Goal: Task Accomplishment & Management: Manage account settings

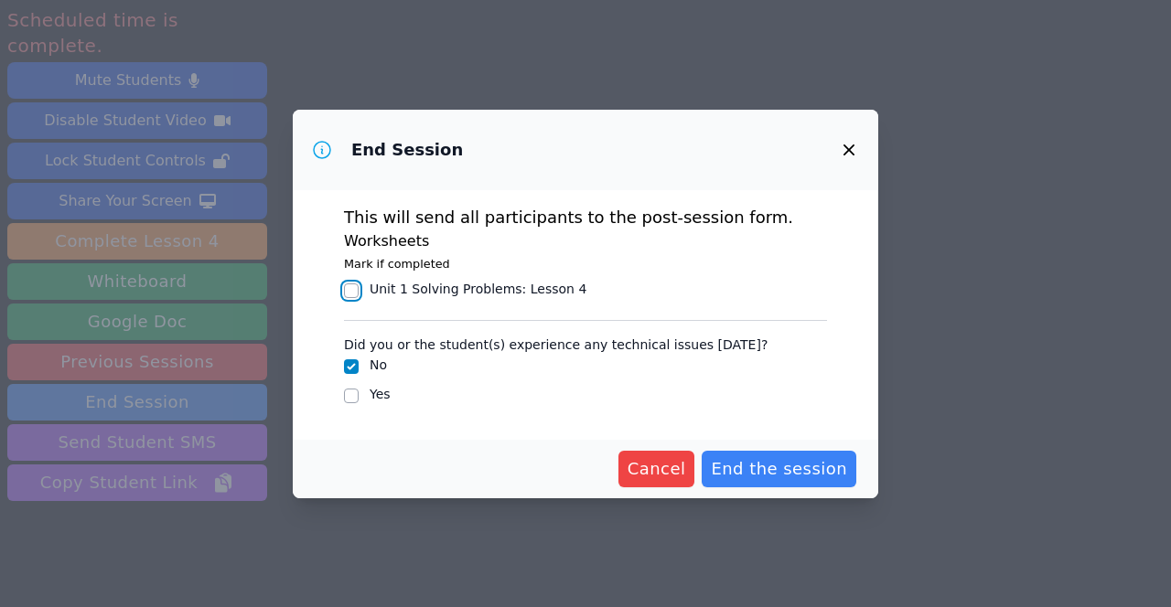
click at [350, 298] on input "Unit 1 Solving Problems : Lesson 4" at bounding box center [351, 290] width 15 height 15
checkbox input "true"
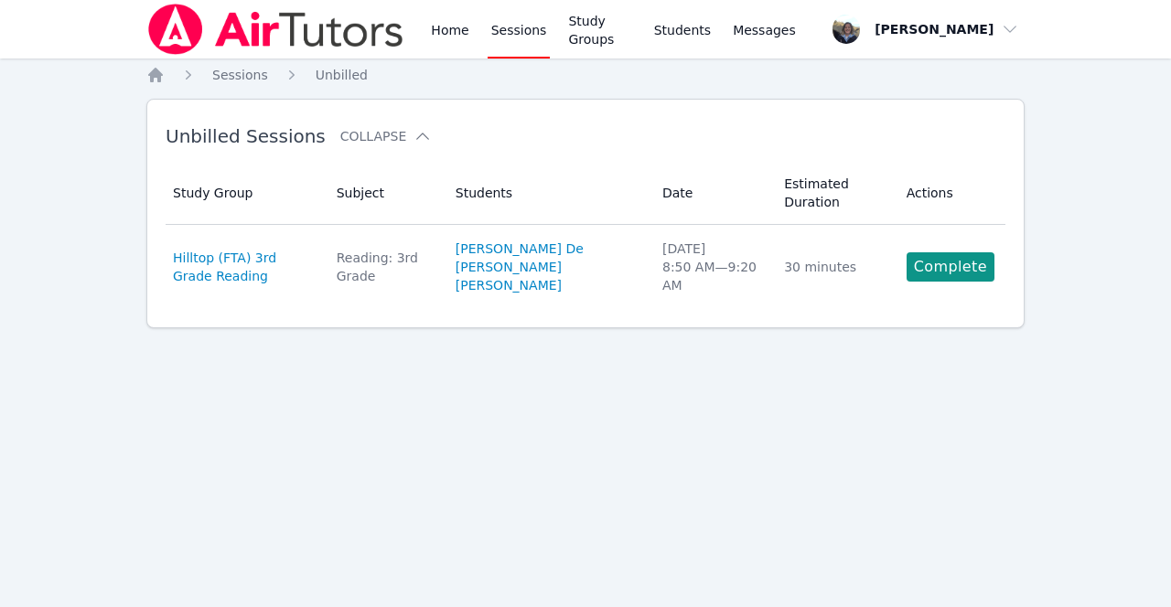
click at [946, 273] on link "Complete" at bounding box center [950, 266] width 88 height 29
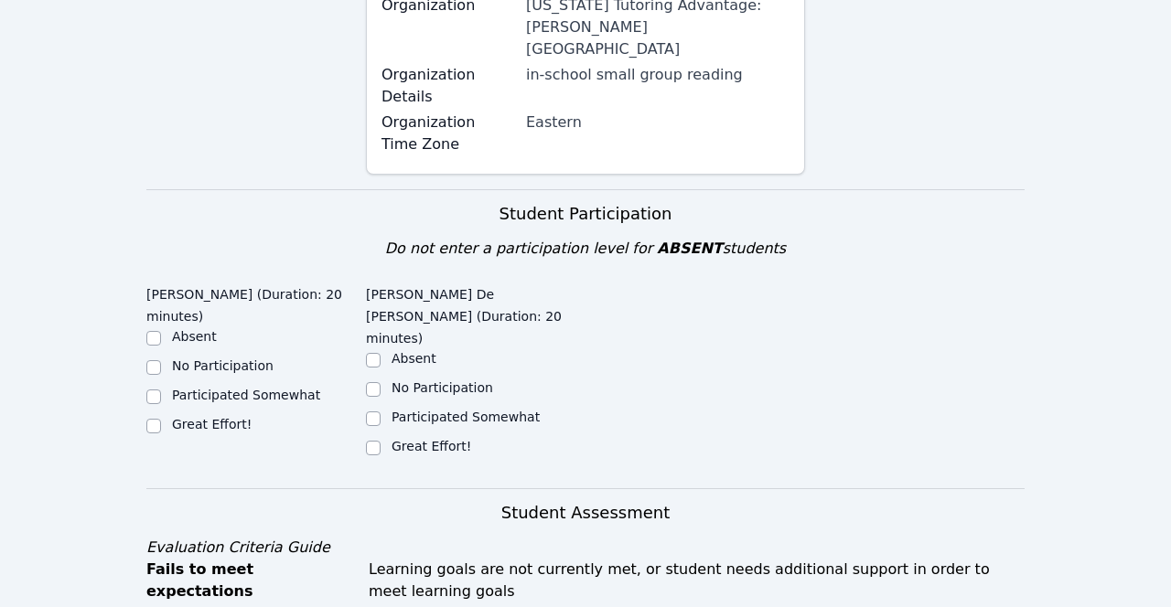
scroll to position [364, 0]
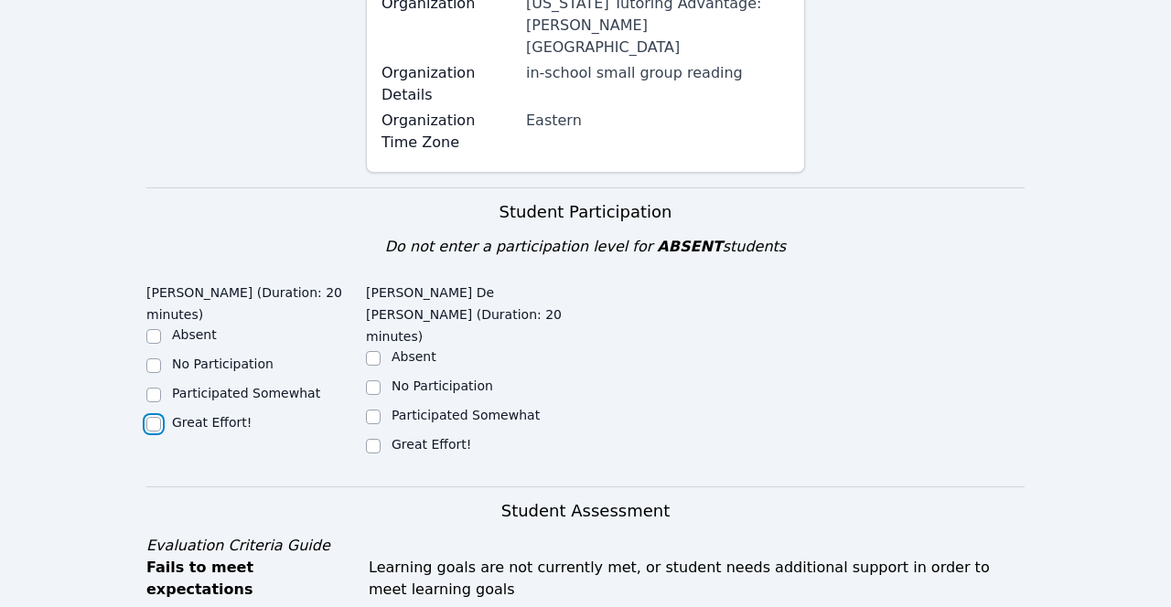
click at [150, 417] on input "Great Effort!" at bounding box center [153, 424] width 15 height 15
checkbox input "true"
click at [367, 439] on input "Great Effort!" at bounding box center [373, 446] width 15 height 15
checkbox input "true"
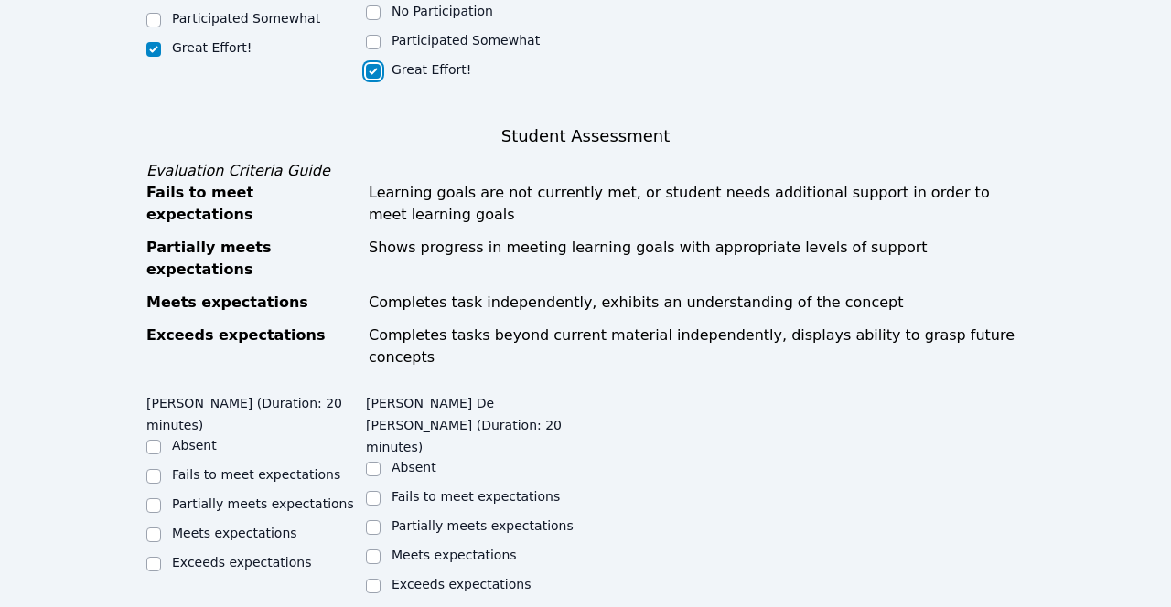
scroll to position [744, 0]
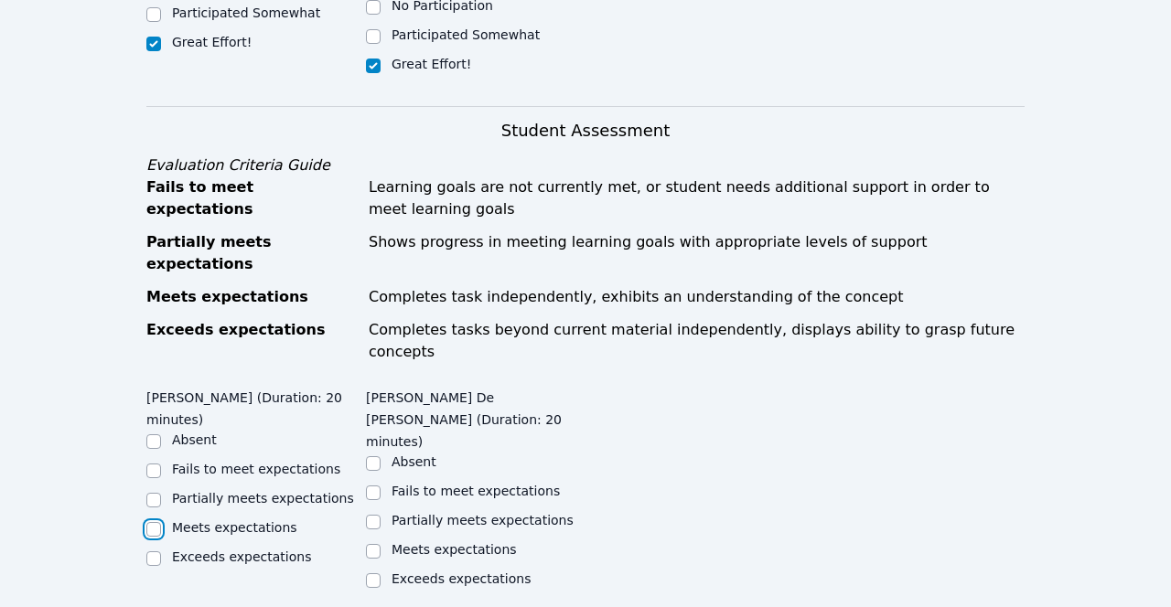
click at [150, 522] on input "Meets expectations" at bounding box center [153, 529] width 15 height 15
checkbox input "true"
click at [366, 544] on input "Meets expectations" at bounding box center [373, 551] width 15 height 15
checkbox input "true"
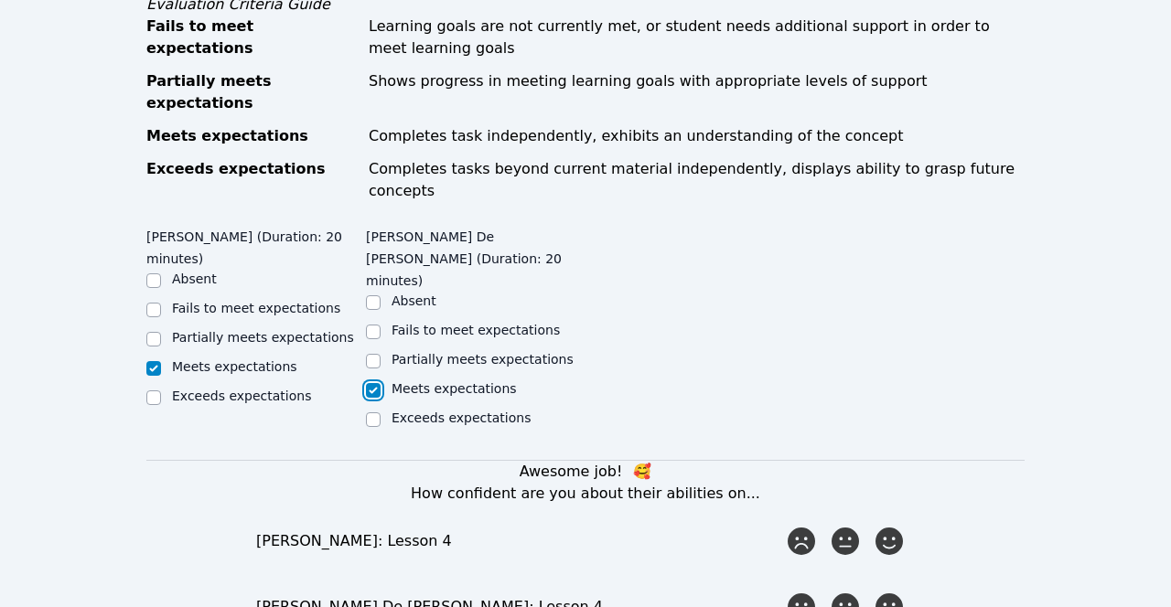
scroll to position [916, 0]
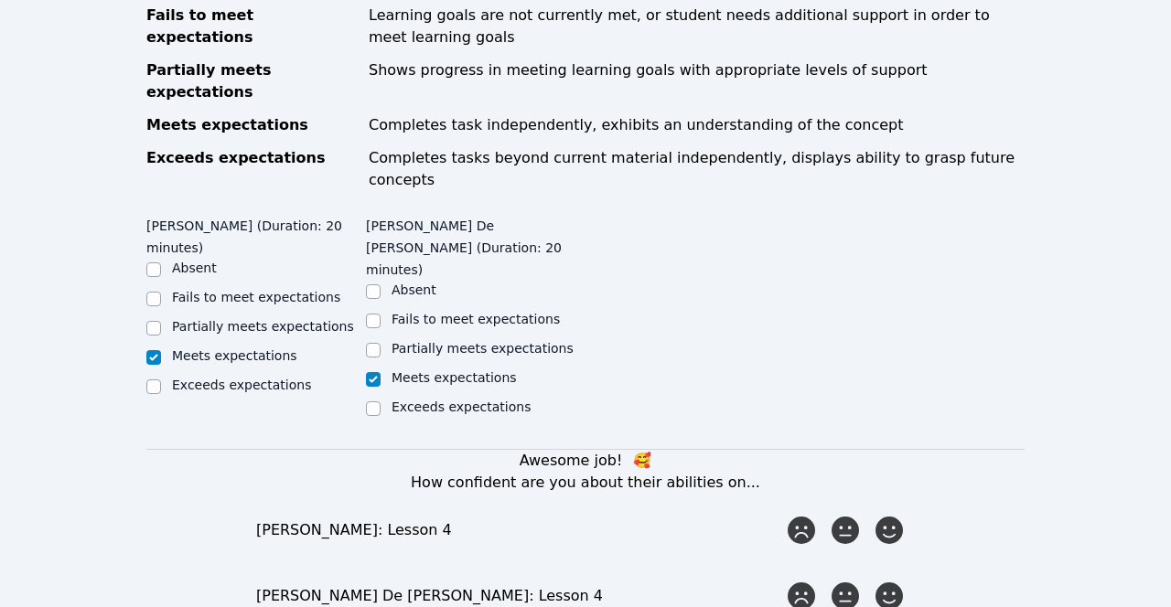
click at [889, 517] on icon at bounding box center [888, 530] width 27 height 27
click at [0, 0] on input "radio" at bounding box center [0, 0] width 0 height 0
click at [902, 583] on icon at bounding box center [888, 596] width 27 height 27
click at [0, 0] on input "radio" at bounding box center [0, 0] width 0 height 0
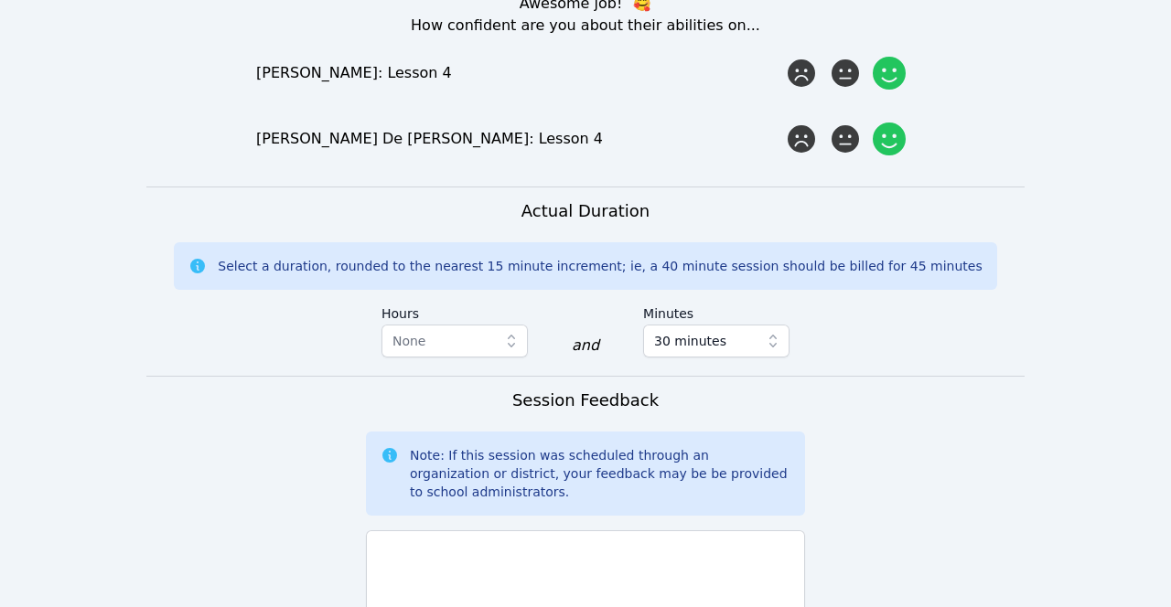
scroll to position [1385, 0]
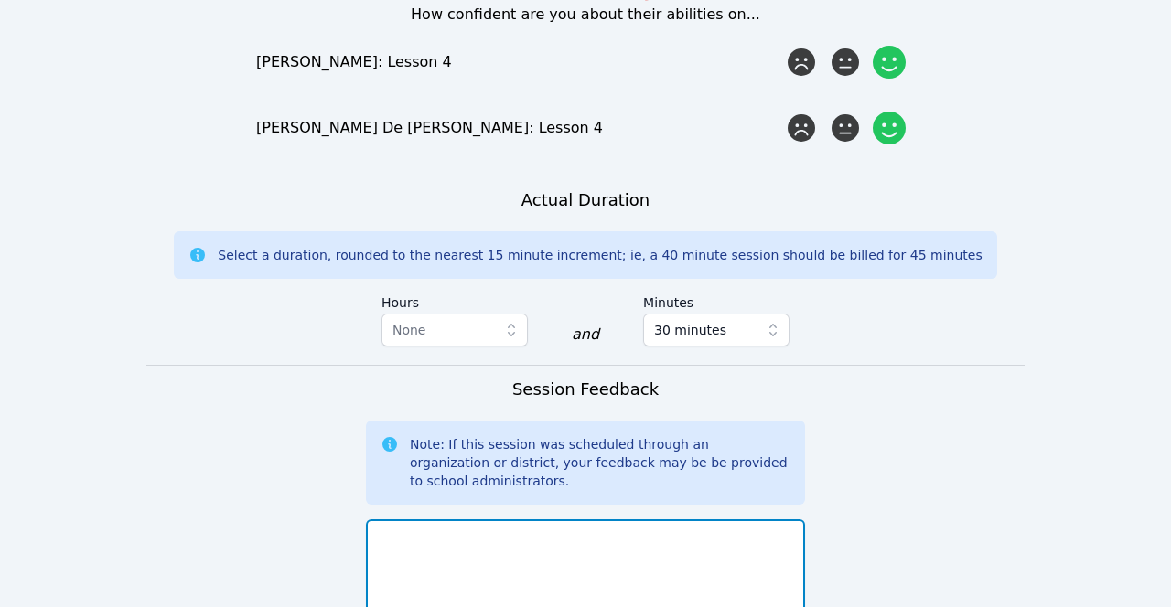
click at [384, 519] on textarea at bounding box center [585, 568] width 439 height 99
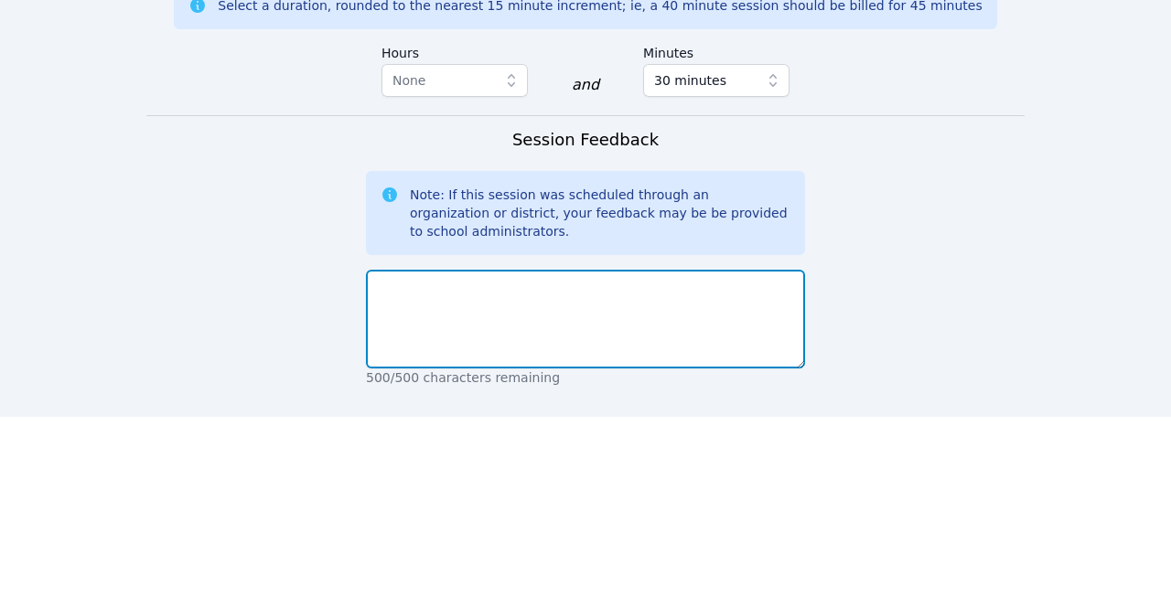
scroll to position [1443, 0]
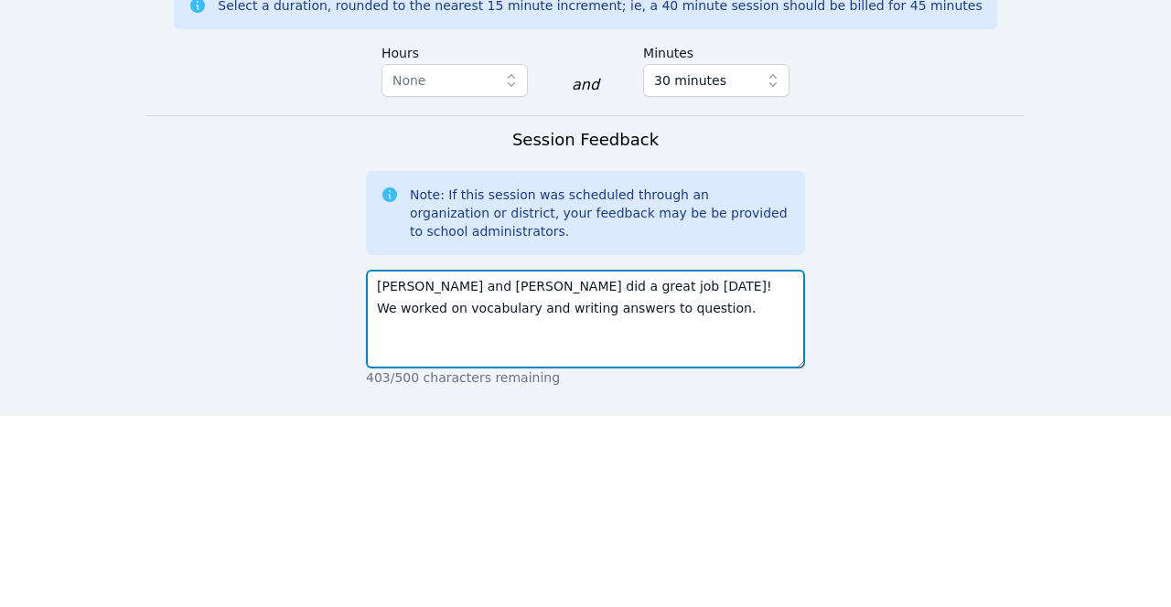
click at [538, 461] on textarea "Marisol and Aaron did a great job today! We worked on vocabulary and writing an…" at bounding box center [585, 510] width 439 height 99
click at [526, 461] on textarea "Marisol and Aaron did a great job today! We worked on vocabulary and writing an…" at bounding box center [585, 510] width 439 height 99
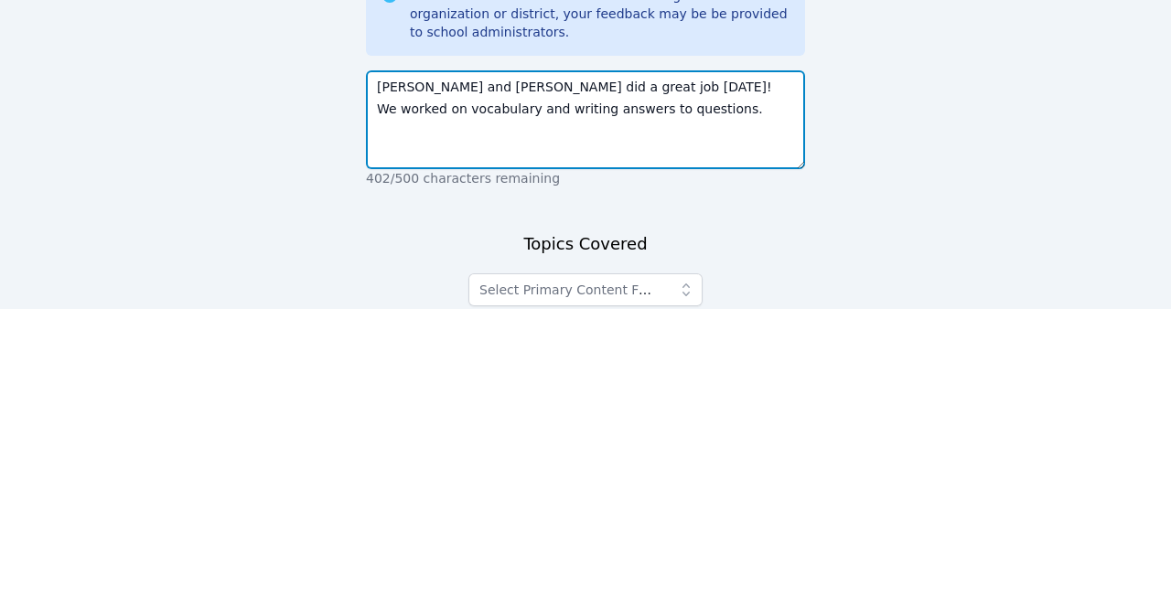
scroll to position [1538, 0]
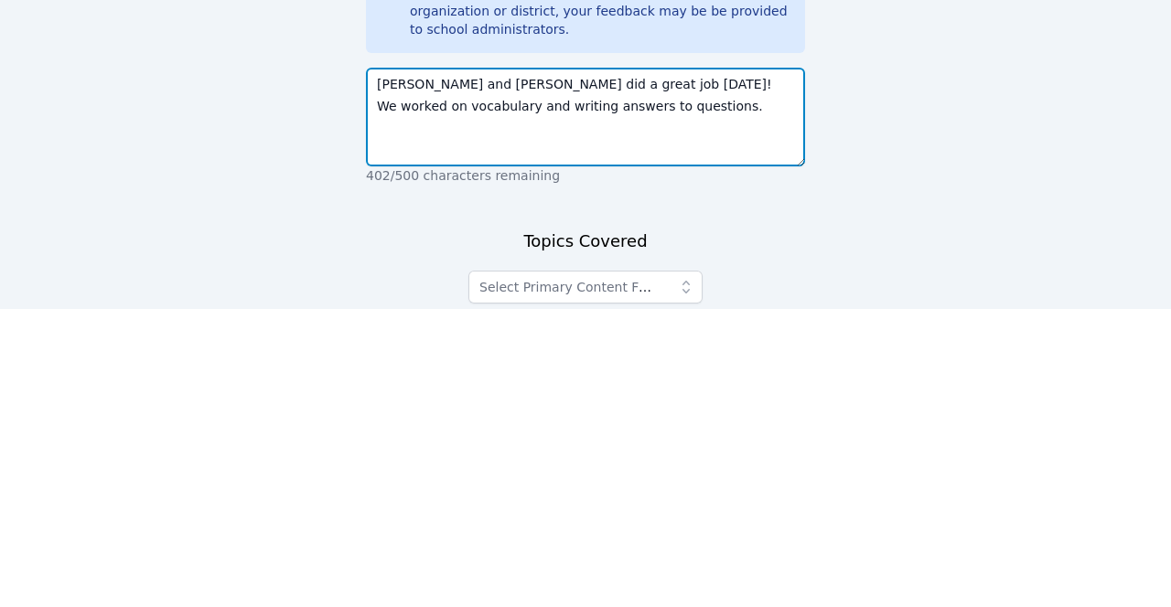
type textarea "Marisol and Aaron did a great job today! We worked on vocabulary and writing an…"
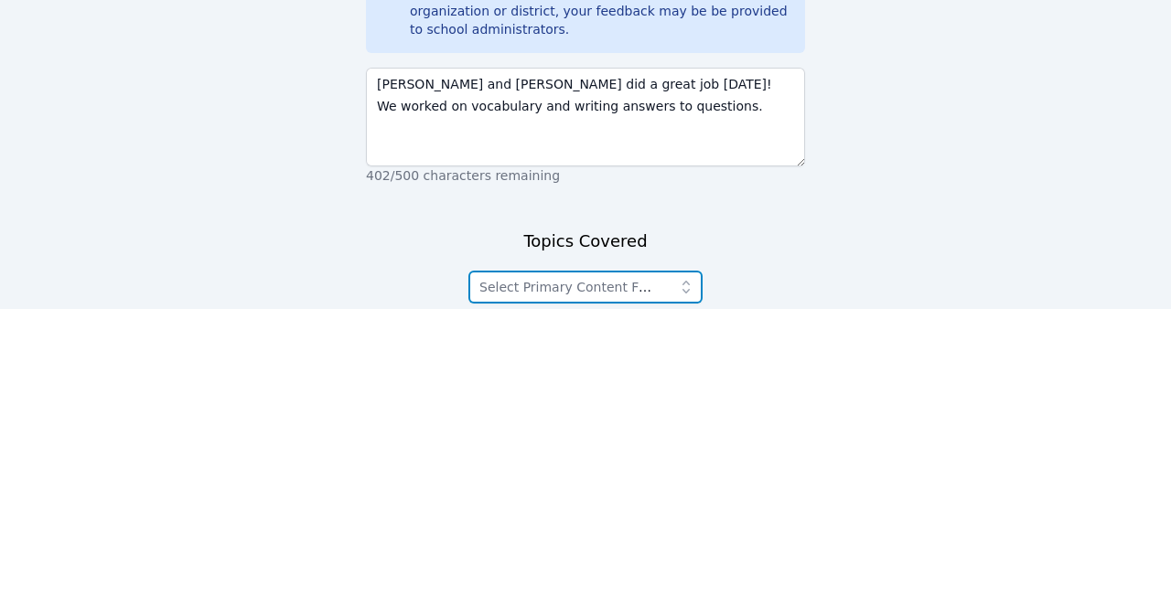
click at [679, 576] on icon "button" at bounding box center [686, 585] width 18 height 18
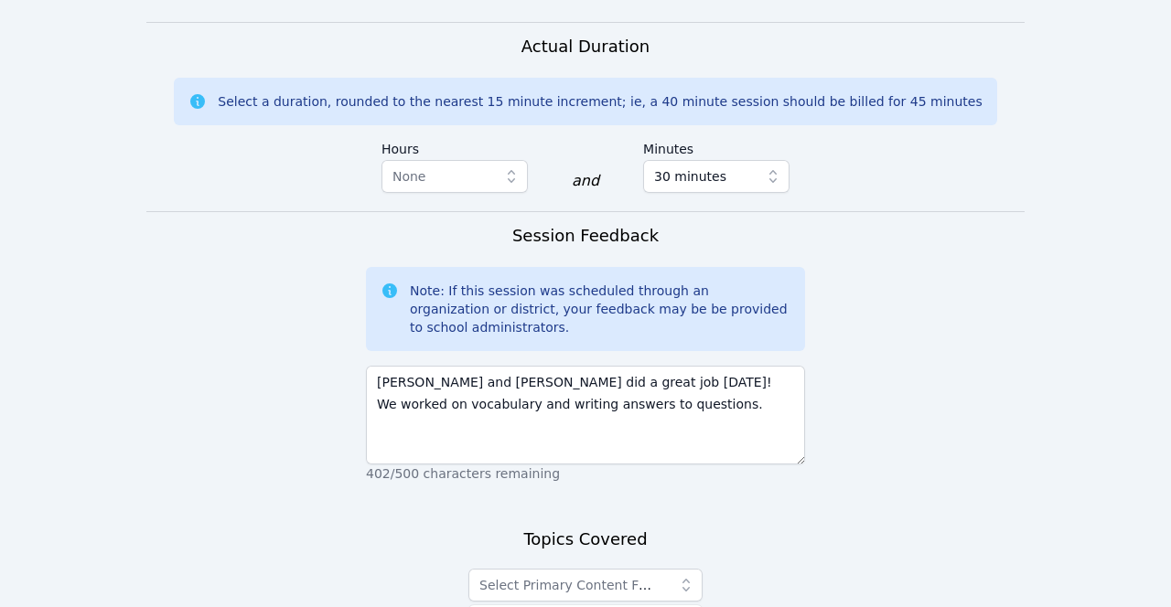
scroll to position [1535, 0]
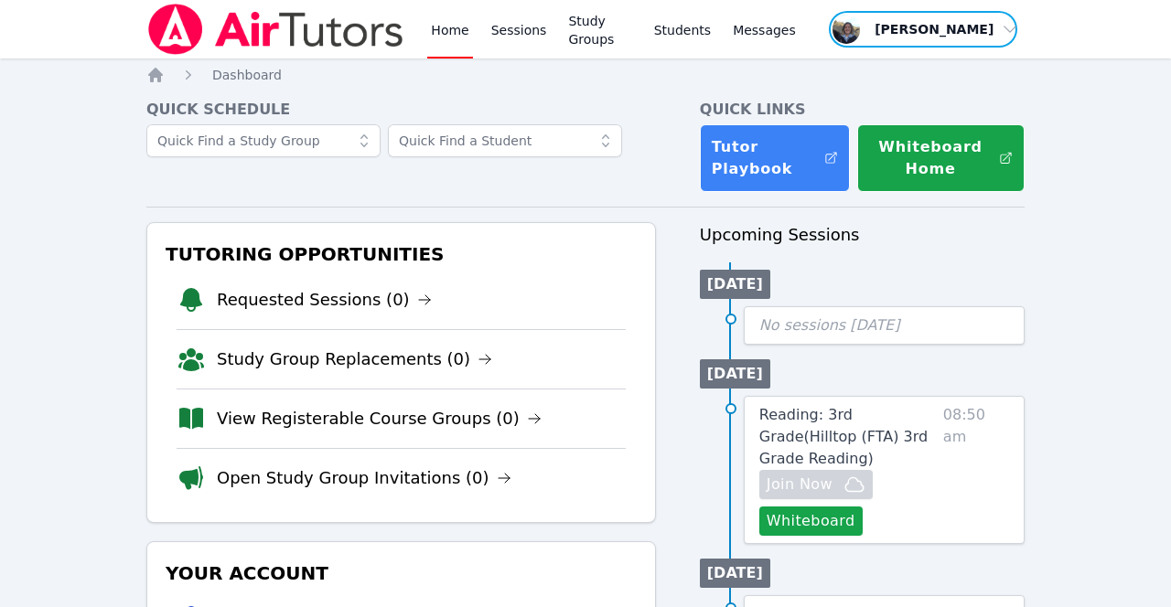
click at [993, 38] on span "button" at bounding box center [923, 29] width 192 height 40
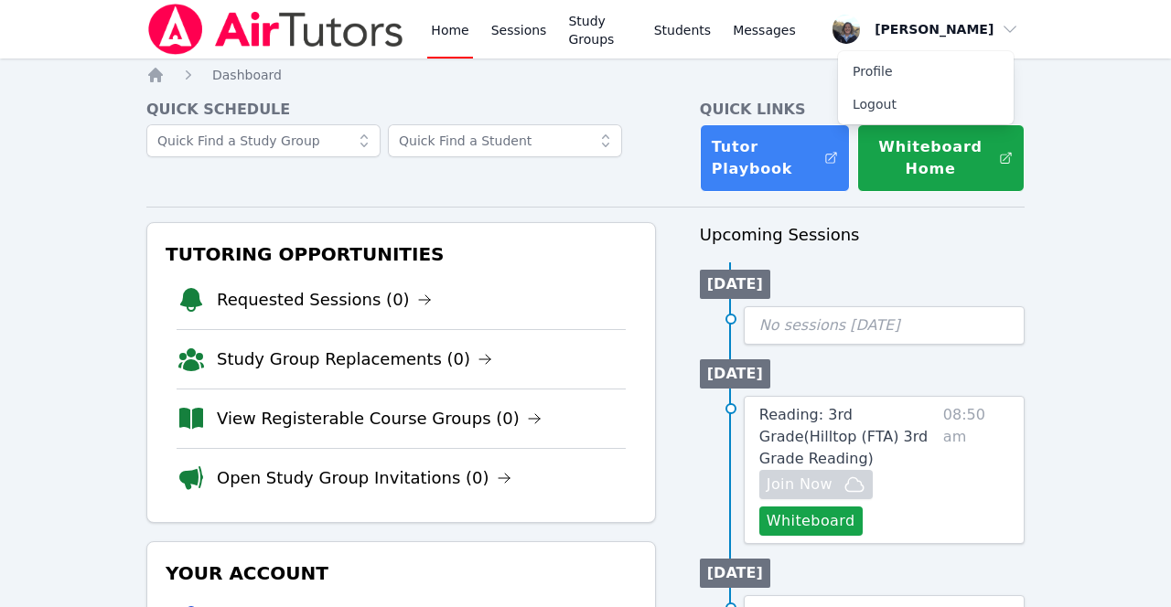
click at [870, 110] on button "Logout" at bounding box center [926, 104] width 176 height 33
